Goal: Communication & Community: Answer question/provide support

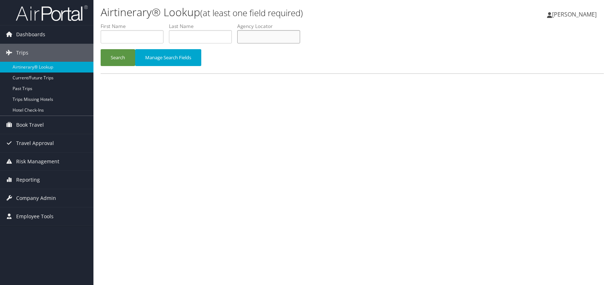
paste input "WVZRVD"
type input "WVZRVD"
drag, startPoint x: 121, startPoint y: 58, endPoint x: 139, endPoint y: 0, distance: 60.9
click at [121, 58] on button "Search" at bounding box center [118, 57] width 35 height 17
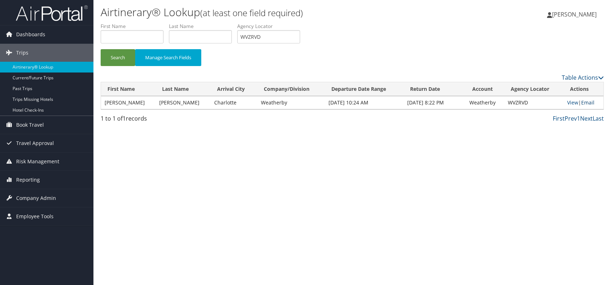
click at [586, 101] on link "Email" at bounding box center [587, 102] width 13 height 7
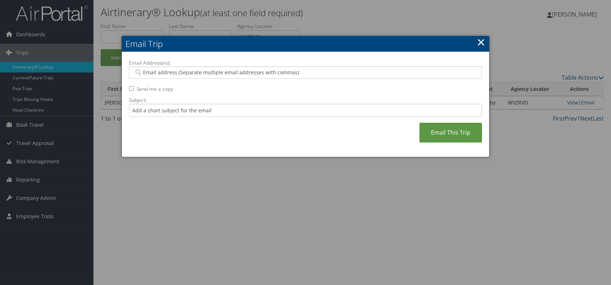
paste input "tania.staneva@weatherbyhealthcare.com"
type input "tania.staneva@weatherbyhealthcare.com"
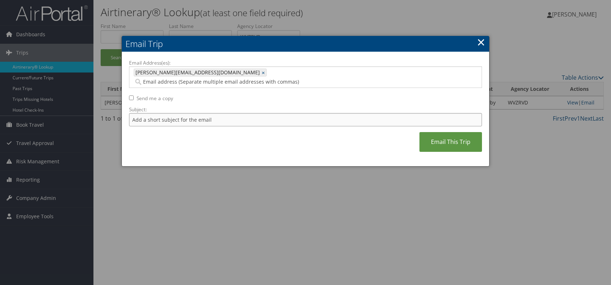
drag, startPoint x: 189, startPoint y: 109, endPoint x: 194, endPoint y: 115, distance: 8.0
click at [189, 113] on input "Subject:" at bounding box center [305, 119] width 353 height 13
click at [258, 125] on div "Email Address(es): tania.staneva@weatherbyhealthcare.com tania.staneva@weatherb…" at bounding box center [305, 109] width 353 height 100
drag, startPoint x: 246, startPoint y: 106, endPoint x: 226, endPoint y: 111, distance: 20.1
click at [226, 113] on input "Itinerary change. Please see notes in TR-756070" at bounding box center [305, 119] width 353 height 13
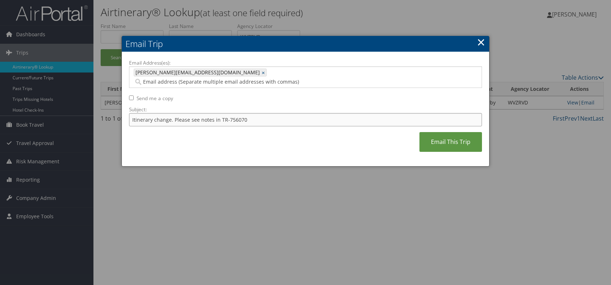
paste input "63795"
type input "Itinerary change. Please see notes in TR-763795"
drag, startPoint x: 285, startPoint y: 136, endPoint x: 294, endPoint y: 135, distance: 9.1
click at [286, 136] on div "Email Address(es): tania.staneva@weatherbyhealthcare.com tania.staneva@weatherb…" at bounding box center [305, 109] width 353 height 100
click at [465, 133] on link "Email This Trip" at bounding box center [450, 142] width 63 height 20
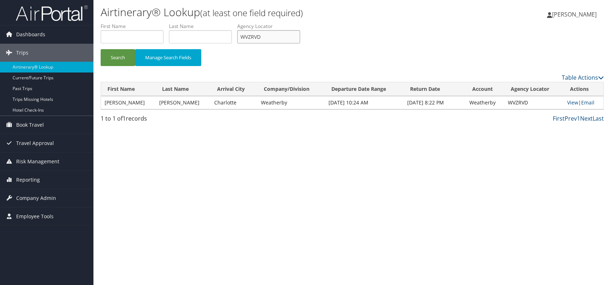
drag, startPoint x: 261, startPoint y: 40, endPoint x: 239, endPoint y: 37, distance: 21.7
click at [239, 37] on input "WVZRVD" at bounding box center [268, 36] width 63 height 13
paste input "FGHNVS"
drag, startPoint x: 178, startPoint y: 173, endPoint x: 150, endPoint y: 132, distance: 49.7
click at [177, 173] on div "Airtinerary® Lookup (at least one field required) Romina Kwock Romina Kwock My …" at bounding box center [352, 142] width 518 height 285
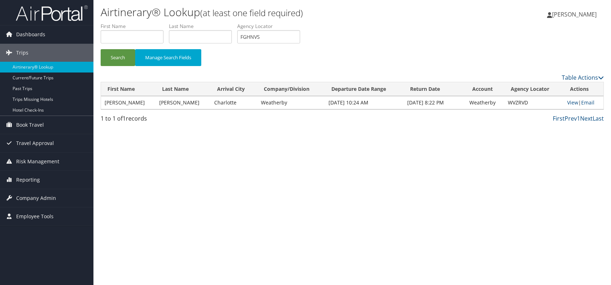
click at [105, 49] on li "First Name" at bounding box center [135, 36] width 68 height 26
click at [112, 55] on button "Search" at bounding box center [118, 57] width 35 height 17
drag, startPoint x: 266, startPoint y: 38, endPoint x: 245, endPoint y: 37, distance: 20.9
click at [241, 37] on input "FGHNVS" at bounding box center [268, 36] width 63 height 13
paste input "KAUUPW"
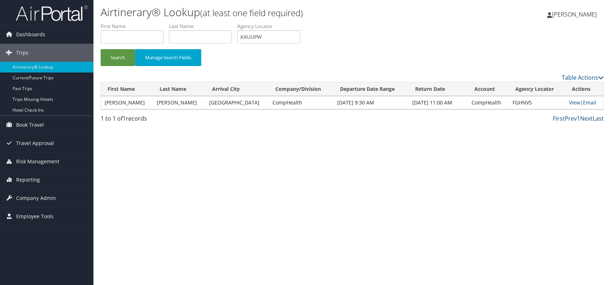
drag, startPoint x: 217, startPoint y: 167, endPoint x: 198, endPoint y: 142, distance: 31.8
click at [217, 167] on div "Airtinerary® Lookup (at least one field required) Romina Kwock Romina Kwock My …" at bounding box center [352, 142] width 518 height 285
click at [111, 55] on button "Search" at bounding box center [118, 57] width 35 height 17
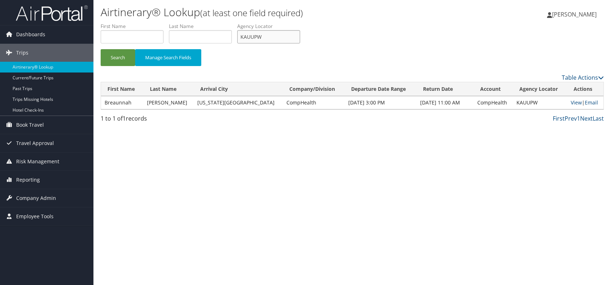
drag, startPoint x: 264, startPoint y: 41, endPoint x: 246, endPoint y: 41, distance: 18.0
click at [246, 41] on input "KAUUPW" at bounding box center [268, 36] width 63 height 13
type input "K"
paste input "JPASDC"
type input "JPASDC"
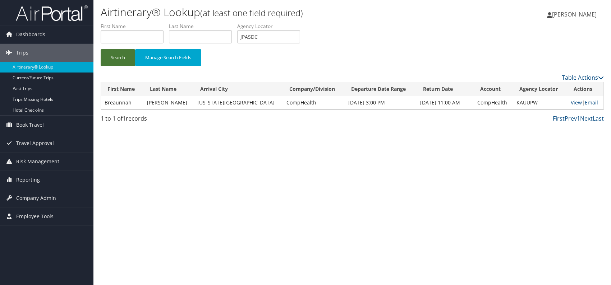
click at [118, 59] on button "Search" at bounding box center [118, 57] width 35 height 17
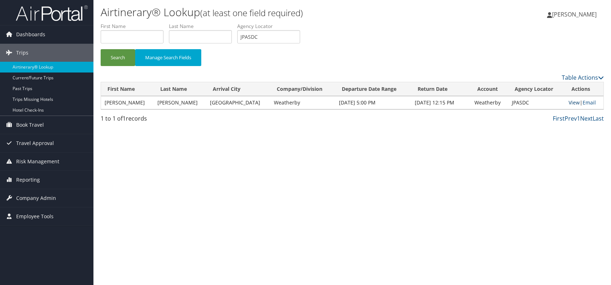
click at [569, 103] on link "View" at bounding box center [574, 102] width 11 height 7
drag, startPoint x: 591, startPoint y: 103, endPoint x: 583, endPoint y: 106, distance: 8.4
click at [591, 103] on link "Email" at bounding box center [589, 102] width 13 height 7
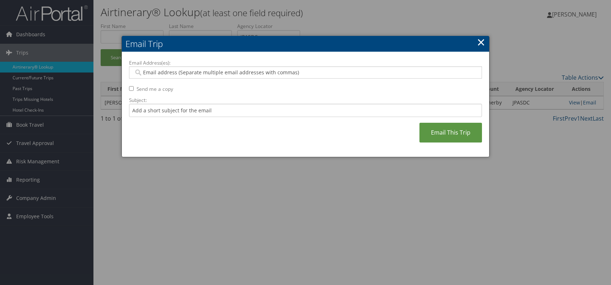
paste input "natalie.wissing@weatherbyhealthcare.com"
type input "natalie.wissing@weatherbyhealthcare.com"
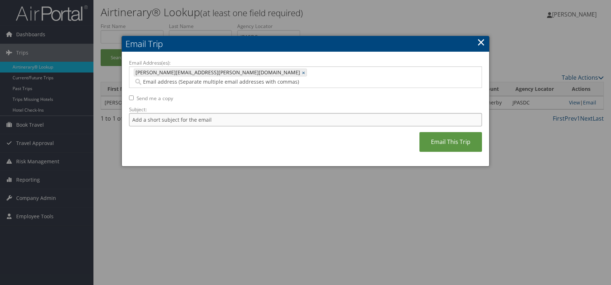
click at [175, 113] on input "Subject:" at bounding box center [305, 119] width 353 height 13
drag, startPoint x: 243, startPoint y: 112, endPoint x: 226, endPoint y: 110, distance: 17.7
click at [226, 113] on input "Itinerary change. Please see notes in TR-756070" at bounding box center [305, 119] width 353 height 13
paste input "675221"
type input "Itinerary change. Please see notes in TR-675221"
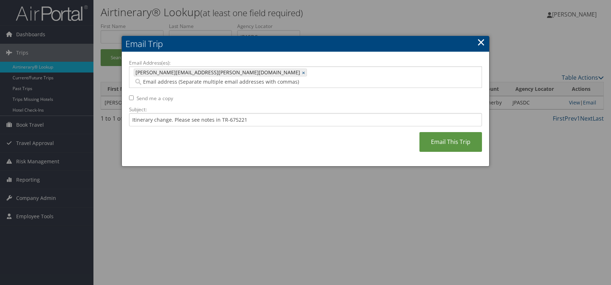
click at [290, 133] on div "Email Address(es): natalie.wissing@weatherbyhealthcare.com natalie.wissing@weat…" at bounding box center [305, 109] width 353 height 100
click at [456, 133] on link "Email This Trip" at bounding box center [450, 142] width 63 height 20
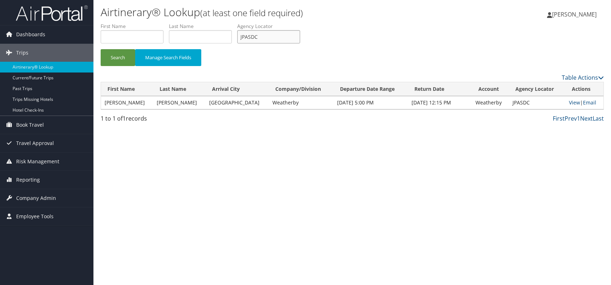
drag, startPoint x: 244, startPoint y: 32, endPoint x: 240, endPoint y: 35, distance: 3.9
click at [235, 23] on ul "First Name Last Name Departure City Arrival City Company/Division Airport/City …" at bounding box center [352, 23] width 503 height 0
paste input "OMWPFN"
drag, startPoint x: 219, startPoint y: 153, endPoint x: 128, endPoint y: 94, distance: 109.0
click at [217, 153] on div "Airtinerary® Lookup (at least one field required) Romina Kwock Romina Kwock My …" at bounding box center [352, 142] width 518 height 285
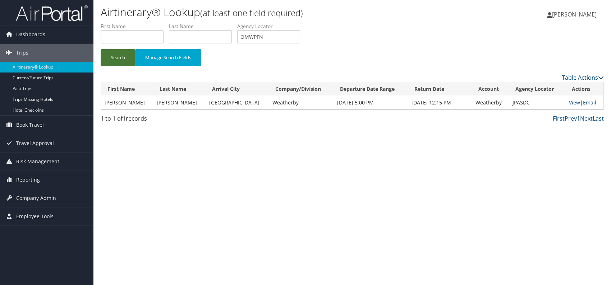
drag, startPoint x: 119, startPoint y: 58, endPoint x: 127, endPoint y: 5, distance: 53.3
click at [120, 57] on button "Search" at bounding box center [118, 57] width 35 height 17
drag, startPoint x: 279, startPoint y: 42, endPoint x: 236, endPoint y: 42, distance: 42.4
click at [236, 23] on ul "First Name Last Name Departure City Arrival City Company/Division Airport/City …" at bounding box center [352, 23] width 503 height 0
paste input "SOBYQU"
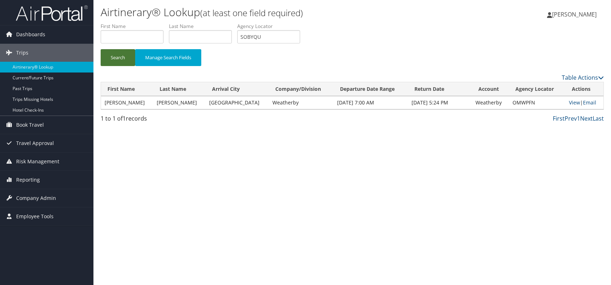
click at [116, 56] on button "Search" at bounding box center [118, 57] width 35 height 17
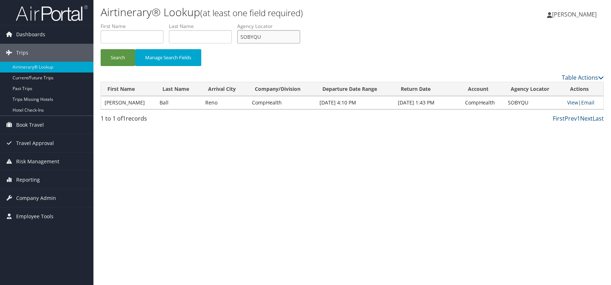
drag, startPoint x: 268, startPoint y: 40, endPoint x: 238, endPoint y: 40, distance: 30.6
click at [234, 23] on ul "First Name Last Name Departure City Arrival City Company/Division Airport/City …" at bounding box center [352, 23] width 503 height 0
paste input "HTJMPZ"
drag, startPoint x: 112, startPoint y: 60, endPoint x: 116, endPoint y: 23, distance: 37.2
click at [113, 60] on button "Search" at bounding box center [118, 57] width 35 height 17
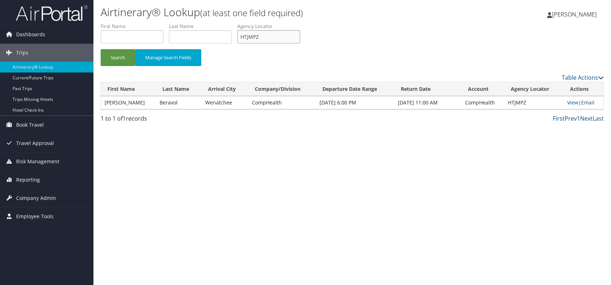
drag, startPoint x: 264, startPoint y: 38, endPoint x: 240, endPoint y: 38, distance: 23.4
click at [240, 38] on input "HTJMPZ" at bounding box center [268, 36] width 63 height 13
paste input "WUQACV"
type input "WUQACV"
drag, startPoint x: 207, startPoint y: 167, endPoint x: 177, endPoint y: 136, distance: 43.7
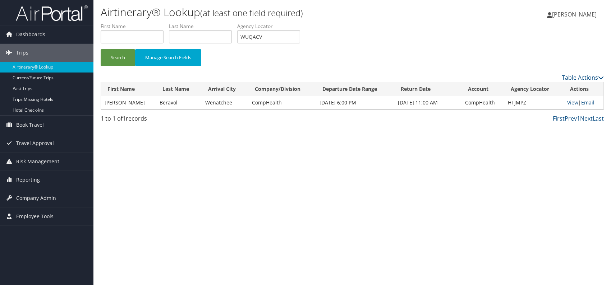
click at [207, 167] on div "Airtinerary® Lookup (at least one field required) Romina Kwock Romina Kwock My …" at bounding box center [352, 142] width 518 height 285
drag, startPoint x: 119, startPoint y: 56, endPoint x: 124, endPoint y: 37, distance: 19.6
click at [119, 55] on button "Search" at bounding box center [118, 57] width 35 height 17
click at [585, 102] on link "Email" at bounding box center [588, 102] width 13 height 7
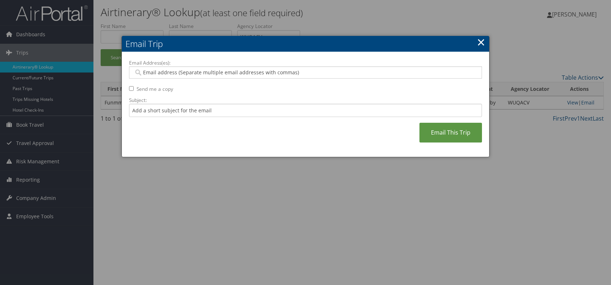
paste input "jessica.williams@weatherbyhealthcare.com"
type input "jessica.williams@weatherbyhealthcare.com"
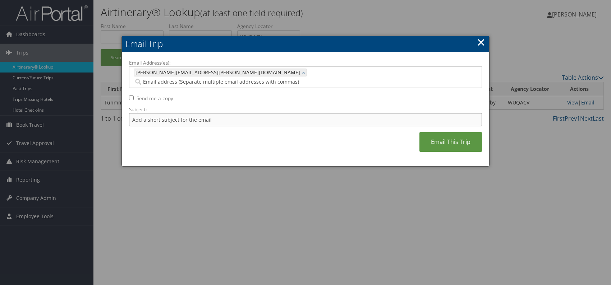
drag, startPoint x: 181, startPoint y: 111, endPoint x: 184, endPoint y: 114, distance: 4.3
click at [181, 113] on input "Subject:" at bounding box center [305, 119] width 353 height 13
click at [251, 133] on div "Email Address(es): jessica.williams@weatherbyhealthcare.com jessica.williams@we…" at bounding box center [305, 109] width 353 height 100
drag, startPoint x: 235, startPoint y: 109, endPoint x: 226, endPoint y: 109, distance: 9.0
click at [226, 113] on input "Itinerary change. Please see notes in TR-756070" at bounding box center [305, 119] width 353 height 13
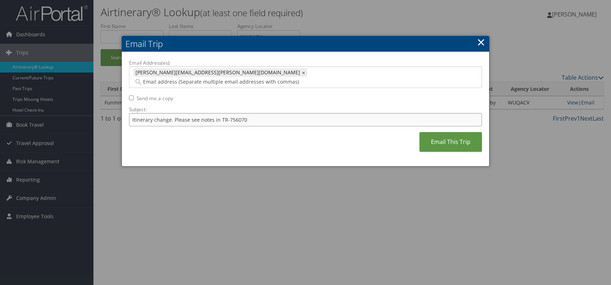
paste input "3642"
type input "Itinerary change. Please see notes in TR-753642"
click at [295, 128] on div "Email Address(es): jessica.williams@weatherbyhealthcare.com jessica.williams@we…" at bounding box center [305, 109] width 353 height 100
drag, startPoint x: 445, startPoint y: 137, endPoint x: 471, endPoint y: 154, distance: 31.6
click at [445, 136] on link "Email This Trip" at bounding box center [450, 142] width 63 height 20
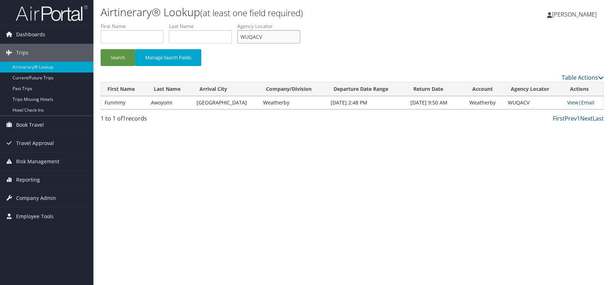
drag, startPoint x: 257, startPoint y: 36, endPoint x: 243, endPoint y: 37, distance: 13.7
click at [243, 37] on input "WUQACV" at bounding box center [268, 36] width 63 height 13
paste input "NDTIQM"
type input "NDTIQM"
click at [124, 58] on button "Search" at bounding box center [118, 57] width 35 height 17
